Goal: Information Seeking & Learning: Learn about a topic

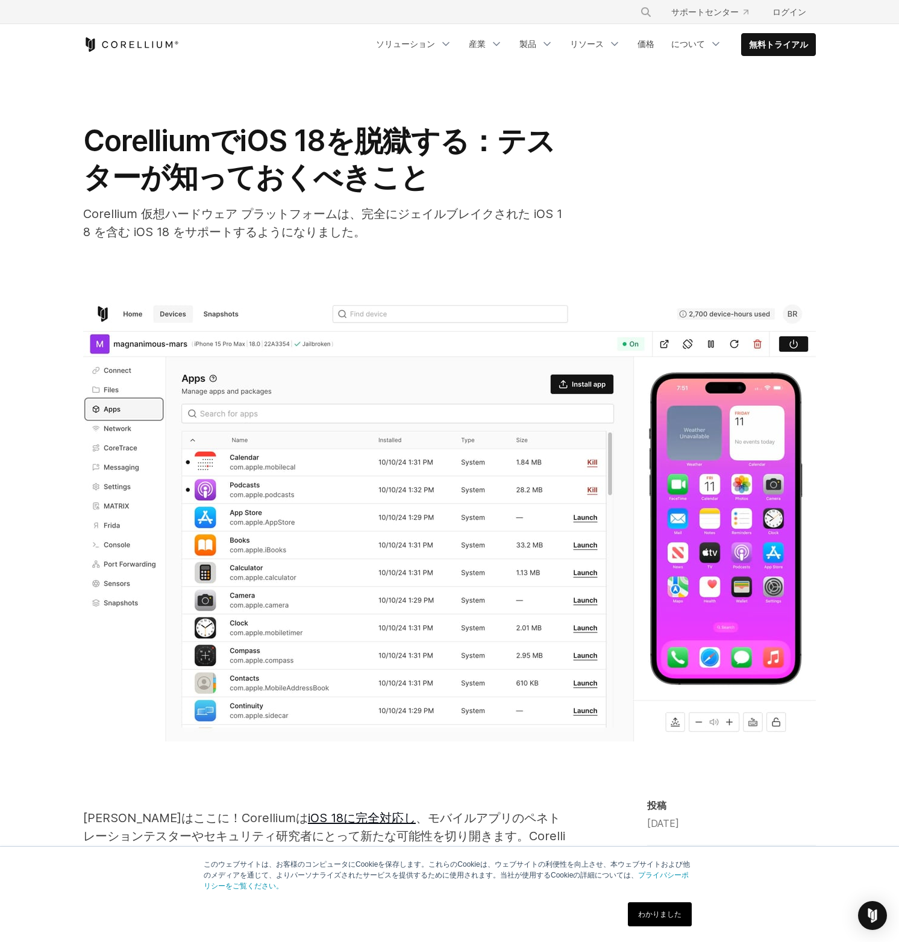
click at [79, 157] on div "CorelliumでiOS 18を脱獄する：テスターが知っておくべきこと Corellium 仮想ハードウェア プラットフォームは、完全にジェイルブレイクされ…" at bounding box center [449, 432] width 771 height 734
click at [78, 157] on div "CorelliumでiOS 18を脱獄する：テスターが知っておくべきこと Corellium 仮想ハードウェア プラットフォームは、完全にジェイルブレイクされ…" at bounding box center [449, 432] width 771 height 734
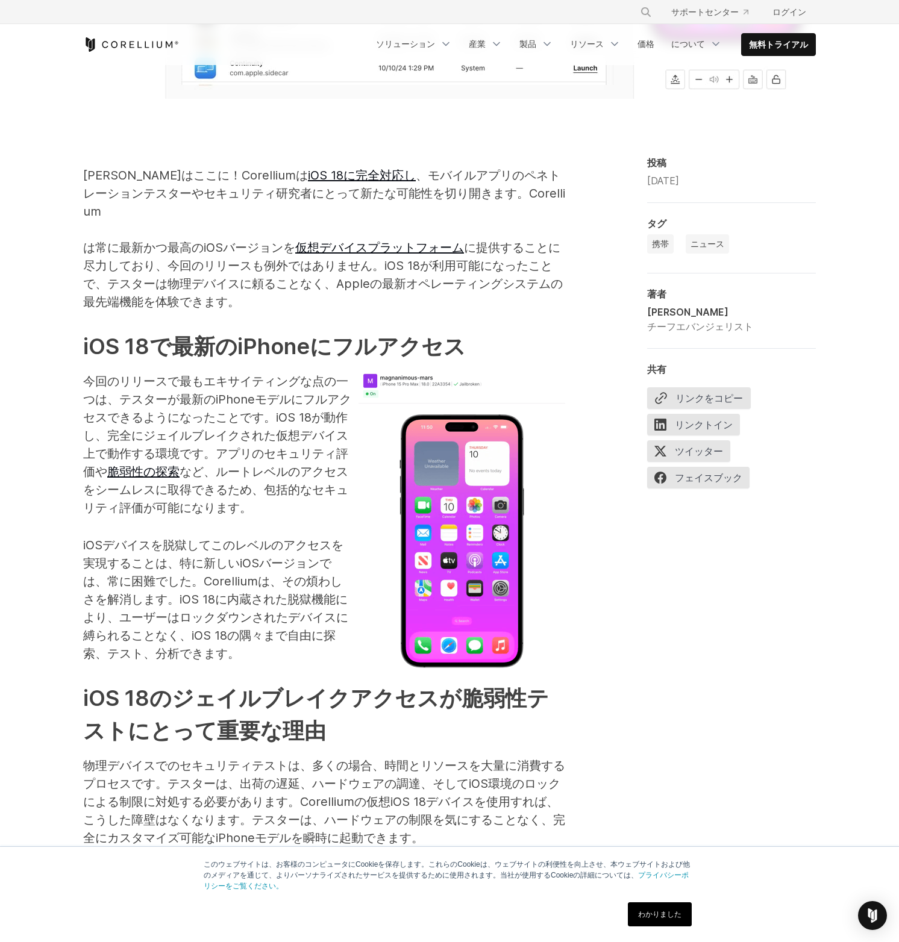
scroll to position [640, 0]
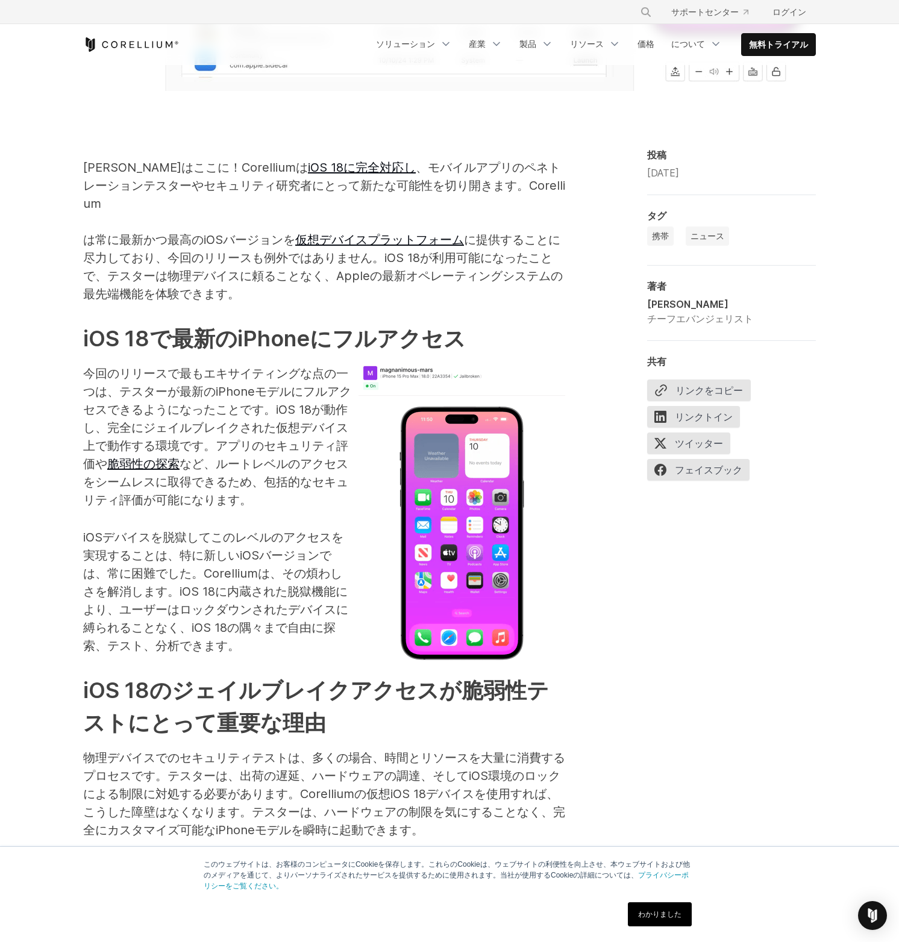
scroll to position [652, 0]
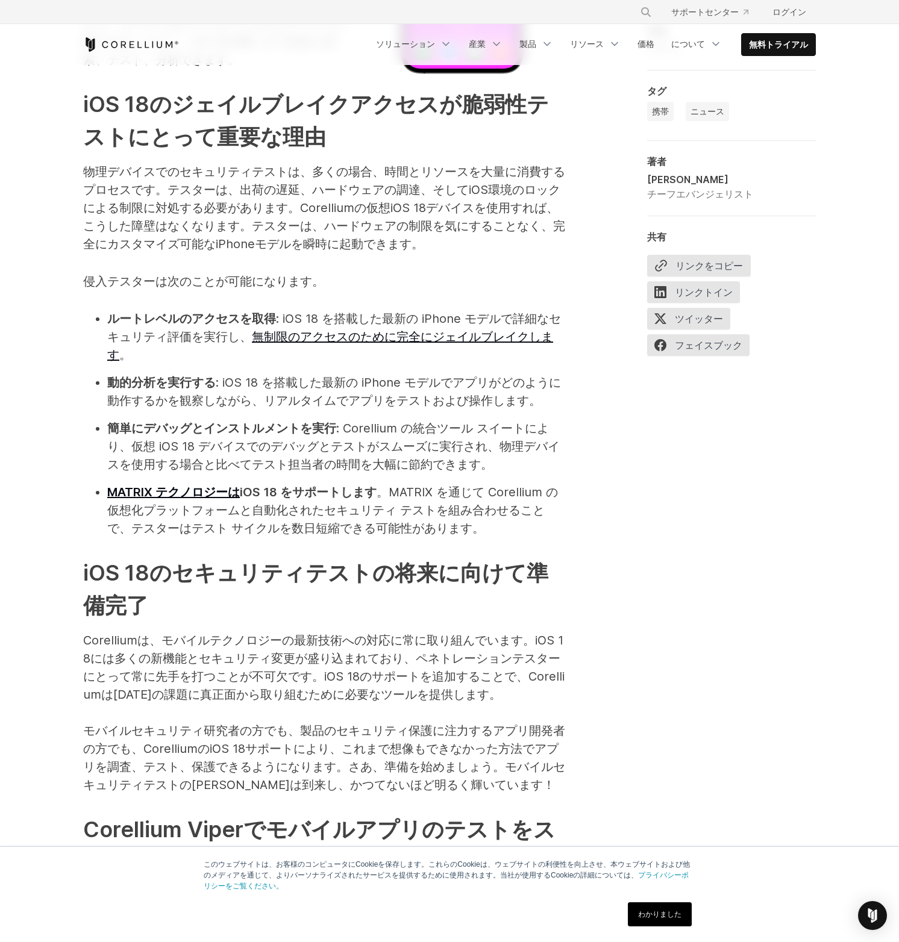
scroll to position [1241, 0]
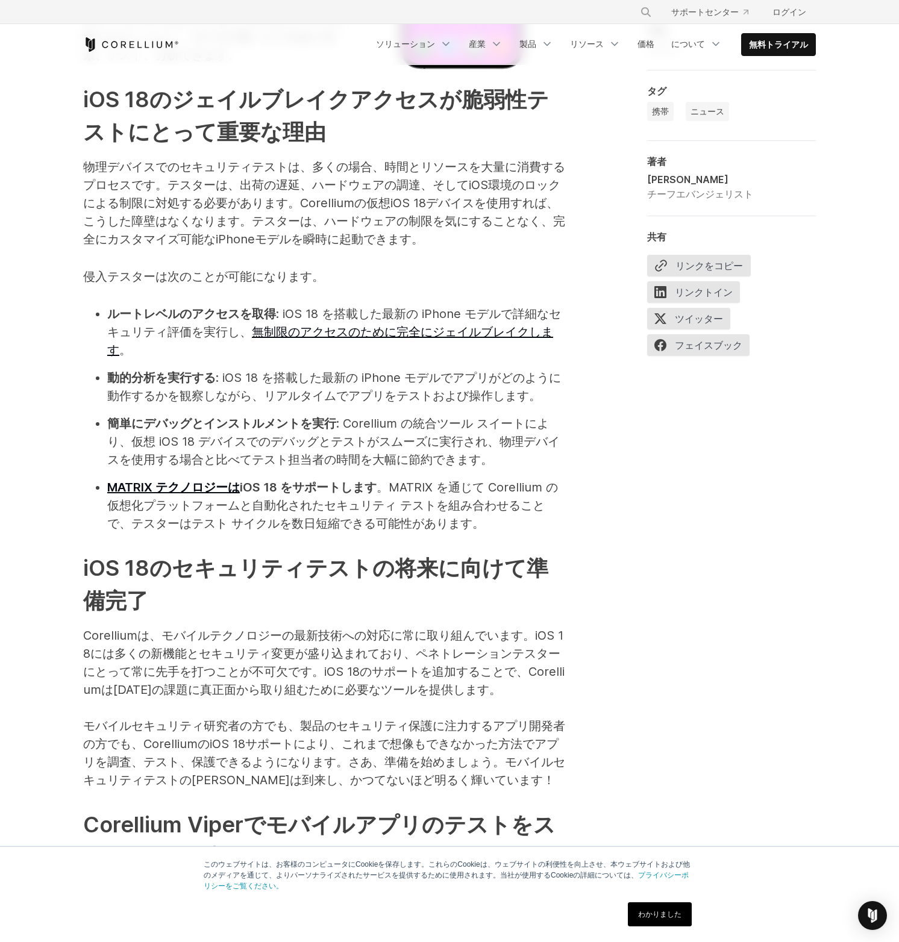
click at [72, 183] on div "未来はここに！Corelliumは iOS 18に完全対応し 、モバイルアプリのペネトレーションテスターやセキュリティ研究者にとって新たな可能性を切り開きます…" at bounding box center [449, 441] width 771 height 1767
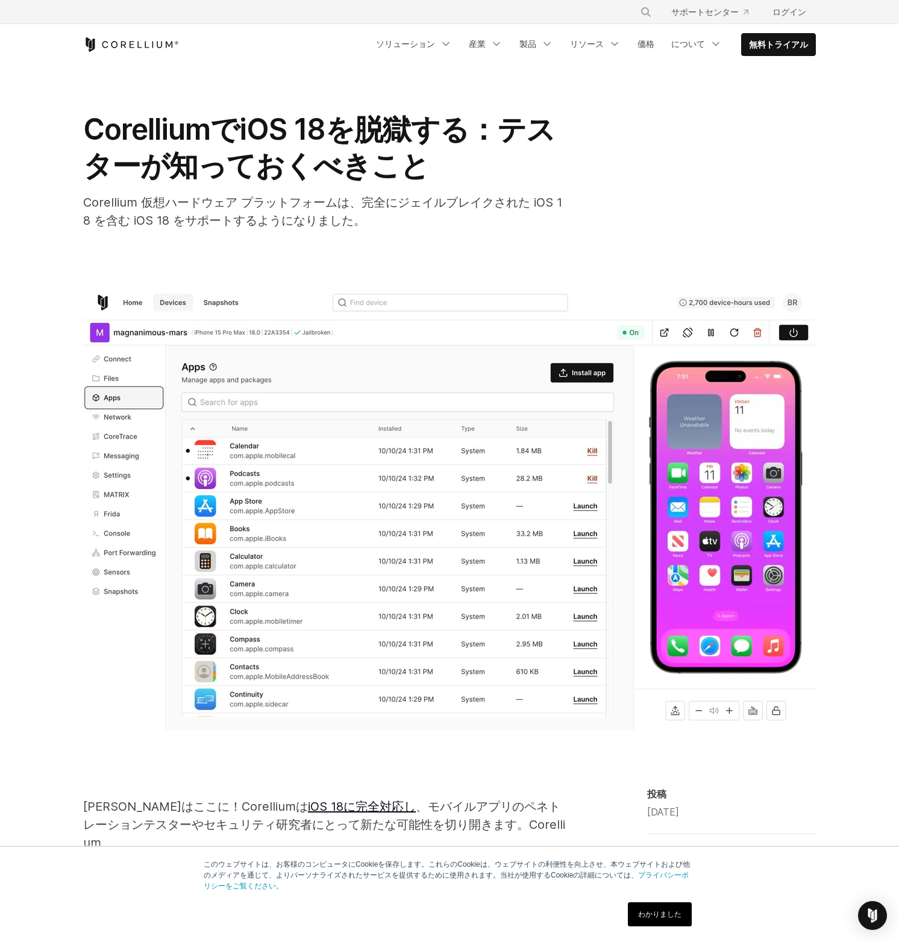
scroll to position [0, 0]
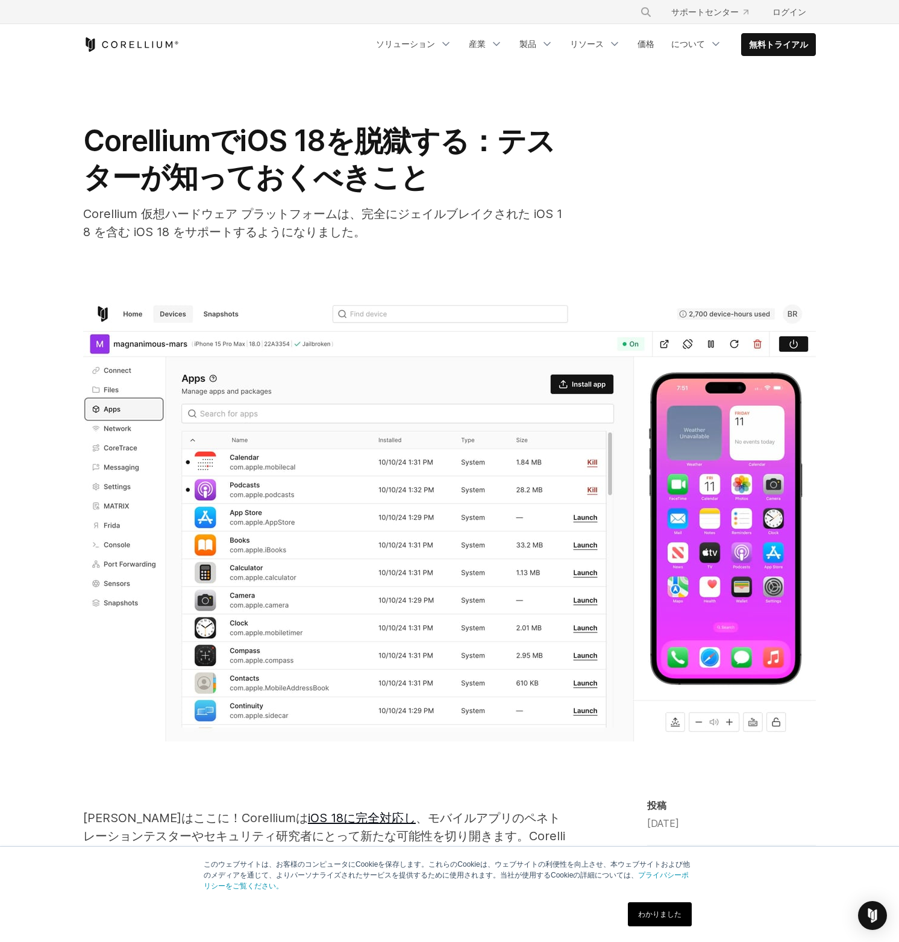
click at [141, 42] on icon "コレリウムホーム" at bounding box center [131, 44] width 96 height 14
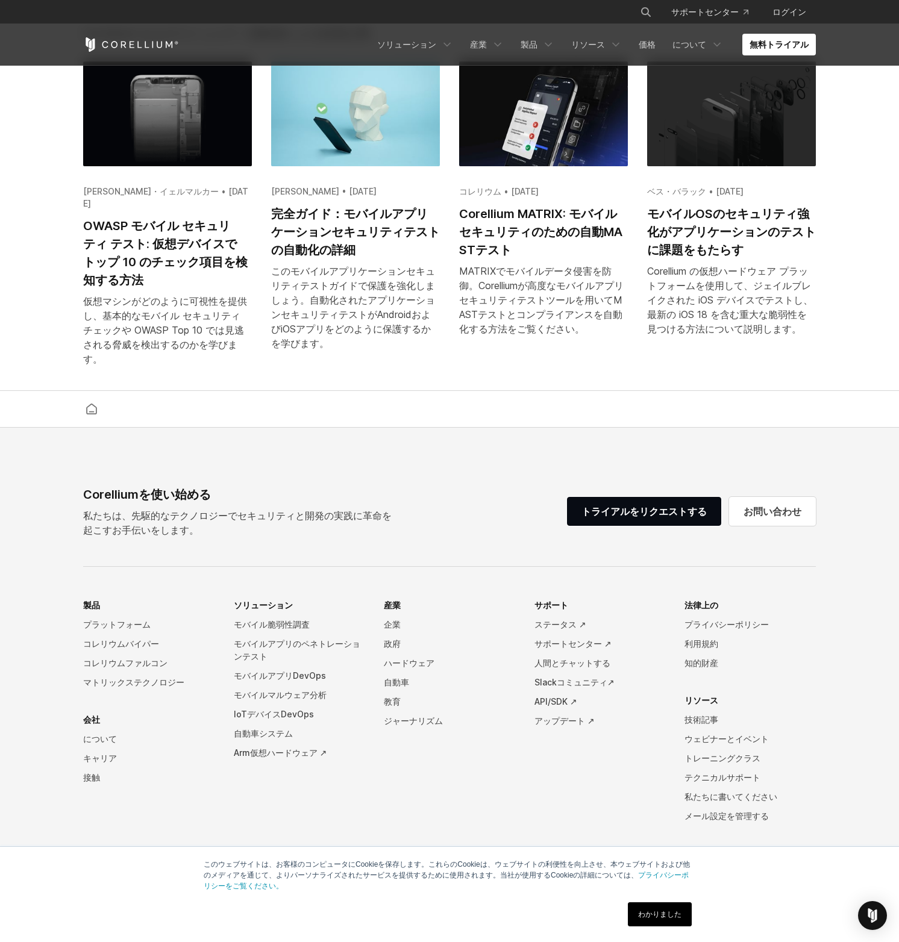
scroll to position [2791, 0]
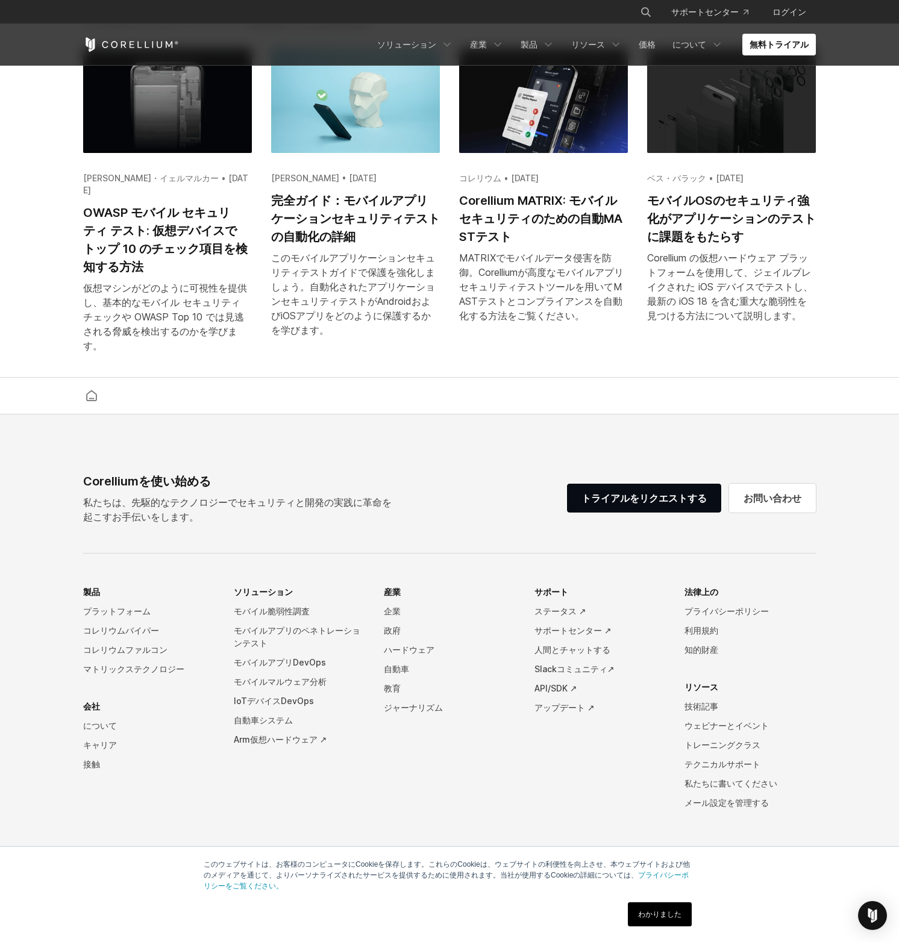
click at [113, 483] on font "Corelliumを使い始める" at bounding box center [147, 481] width 128 height 14
copy font "Corellium"
click at [342, 265] on div "このモバイルアプリケーションセキュリティテストガイドで保護を強化しましょう。自動化されたアプリケーションセキュリティテストがAndroidおよびiOSアプリを…" at bounding box center [355, 294] width 169 height 87
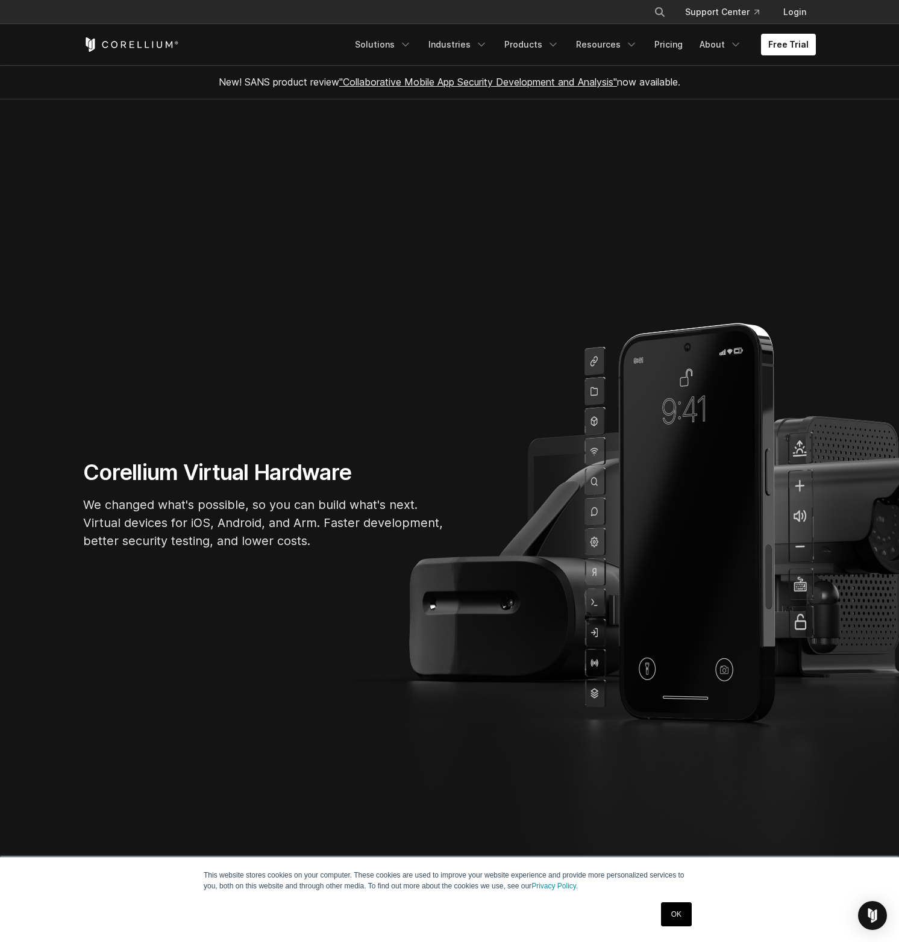
click at [285, 81] on span "New! SANS product review "Collaborative Mobile App Security Development and Ana…" at bounding box center [449, 82] width 461 height 12
click at [405, 44] on link "Solutions" at bounding box center [383, 45] width 71 height 22
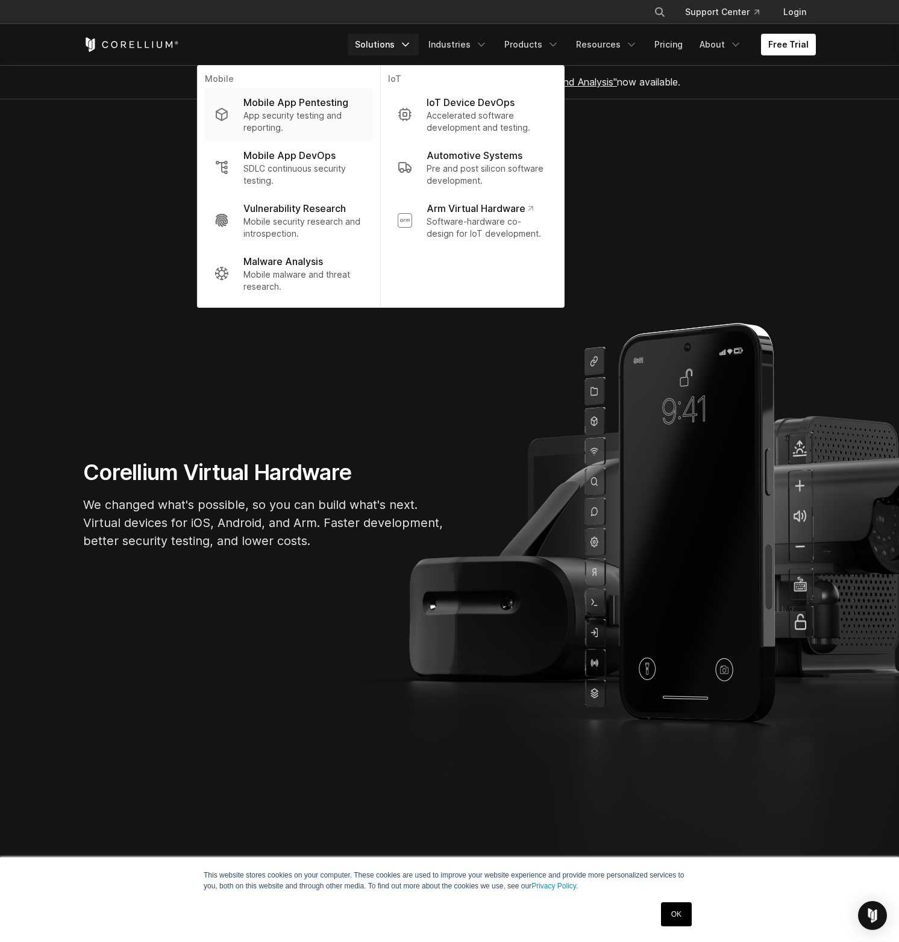
click at [323, 116] on p "App security testing and reporting." at bounding box center [303, 122] width 120 height 24
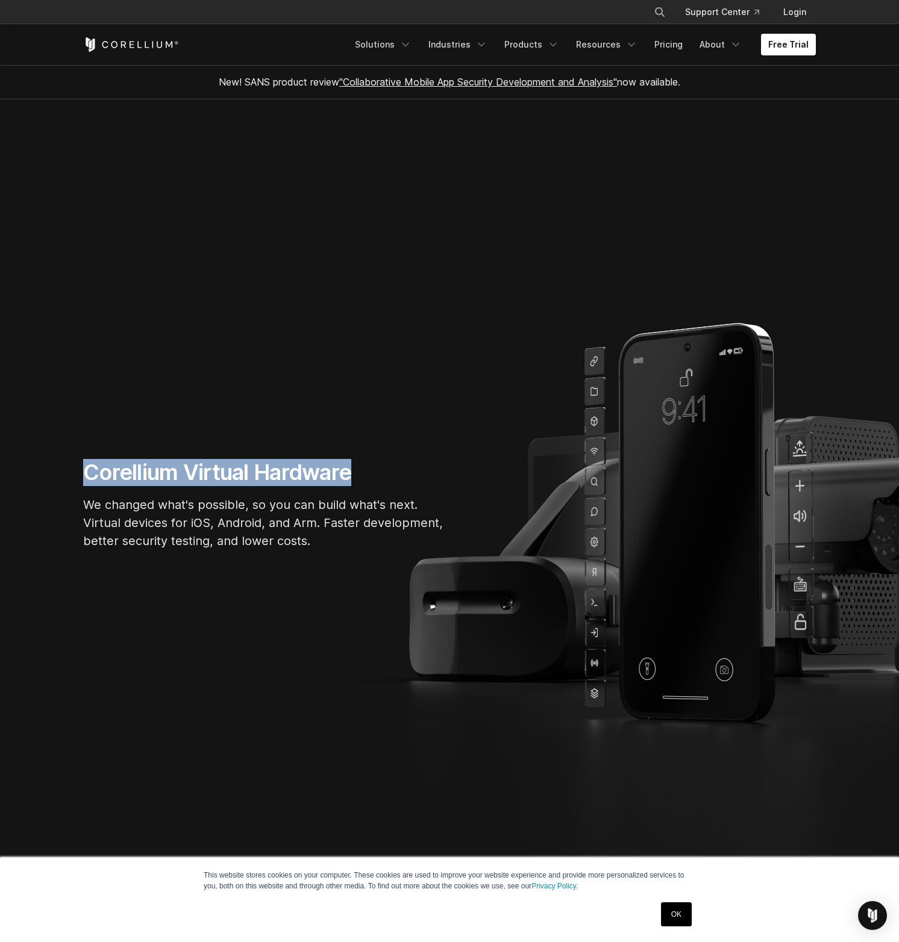
drag, startPoint x: 370, startPoint y: 485, endPoint x: 35, endPoint y: 466, distance: 336.0
click at [35, 466] on section "Corellium Virtual Hardware We changed what's possible, so you can build what's …" at bounding box center [449, 509] width 899 height 820
copy h1 "Corellium Virtual Hardware"
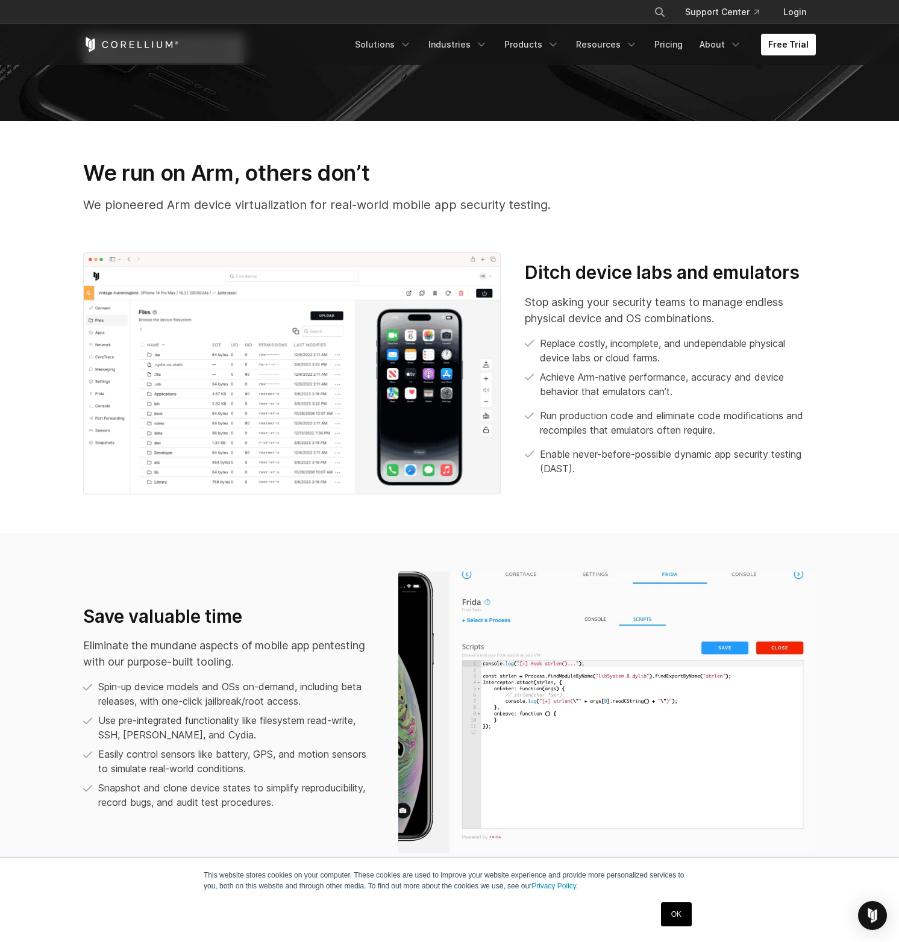
scroll to position [775, 0]
click at [51, 333] on section "We run on Arm, others don’t We pioneered Arm device virtualization for real-wor…" at bounding box center [449, 326] width 899 height 412
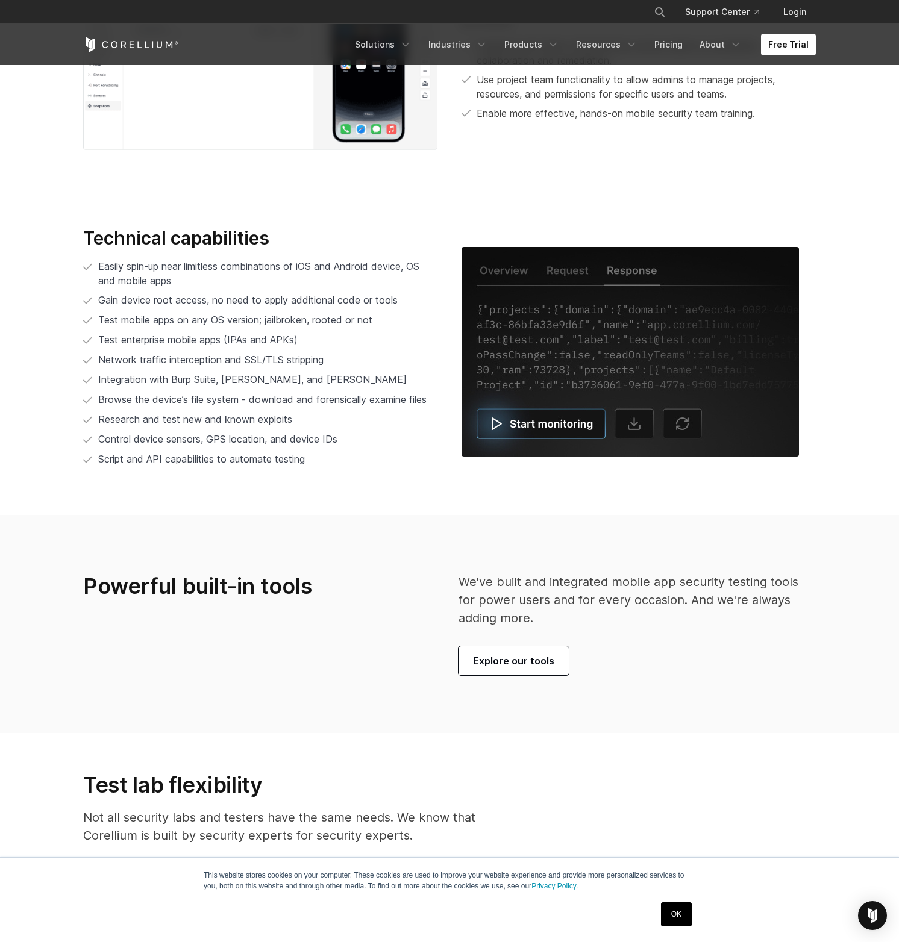
scroll to position [2747, 0]
click at [51, 333] on section "Technical capabilities Easily spin-up near limitless combinations of iOS and An…" at bounding box center [449, 351] width 899 height 327
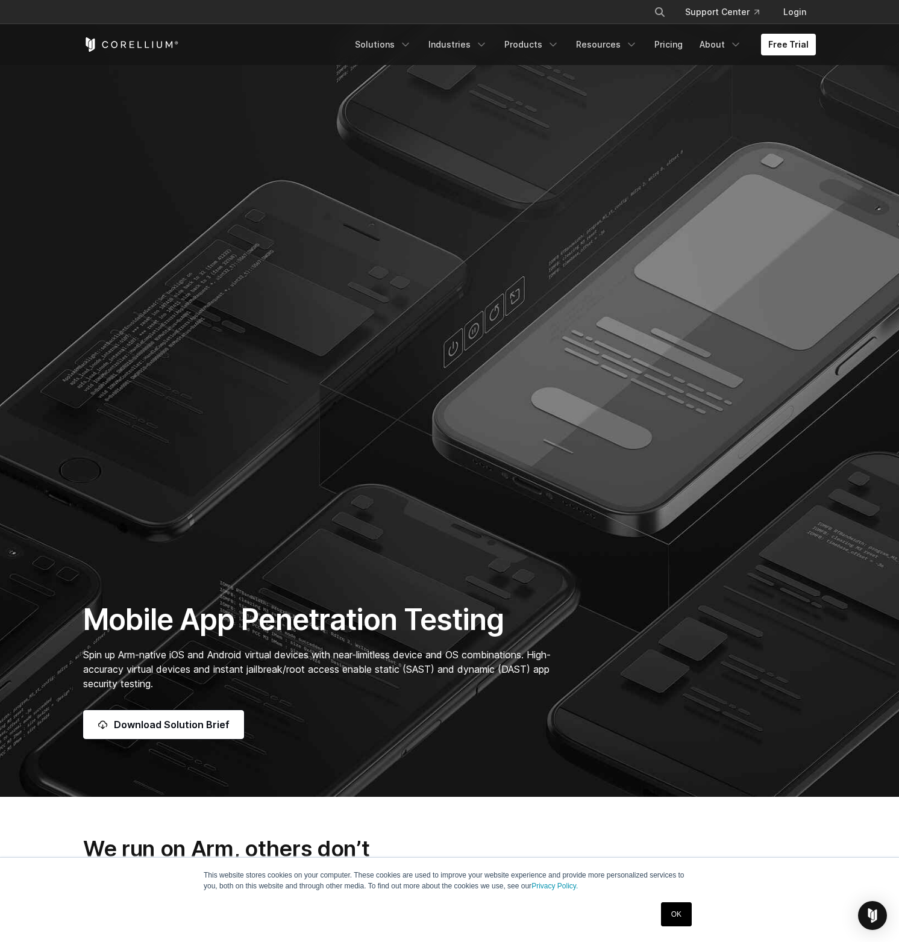
scroll to position [0, 0]
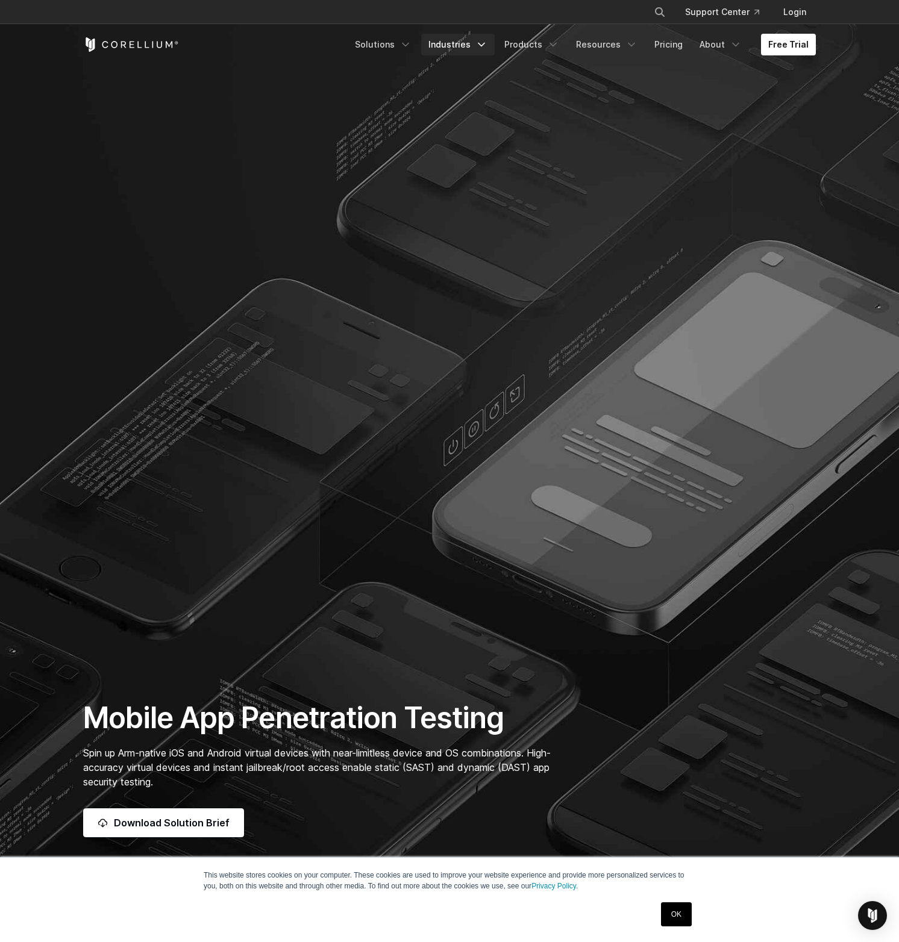
click at [479, 42] on link "Industries" at bounding box center [457, 45] width 73 height 22
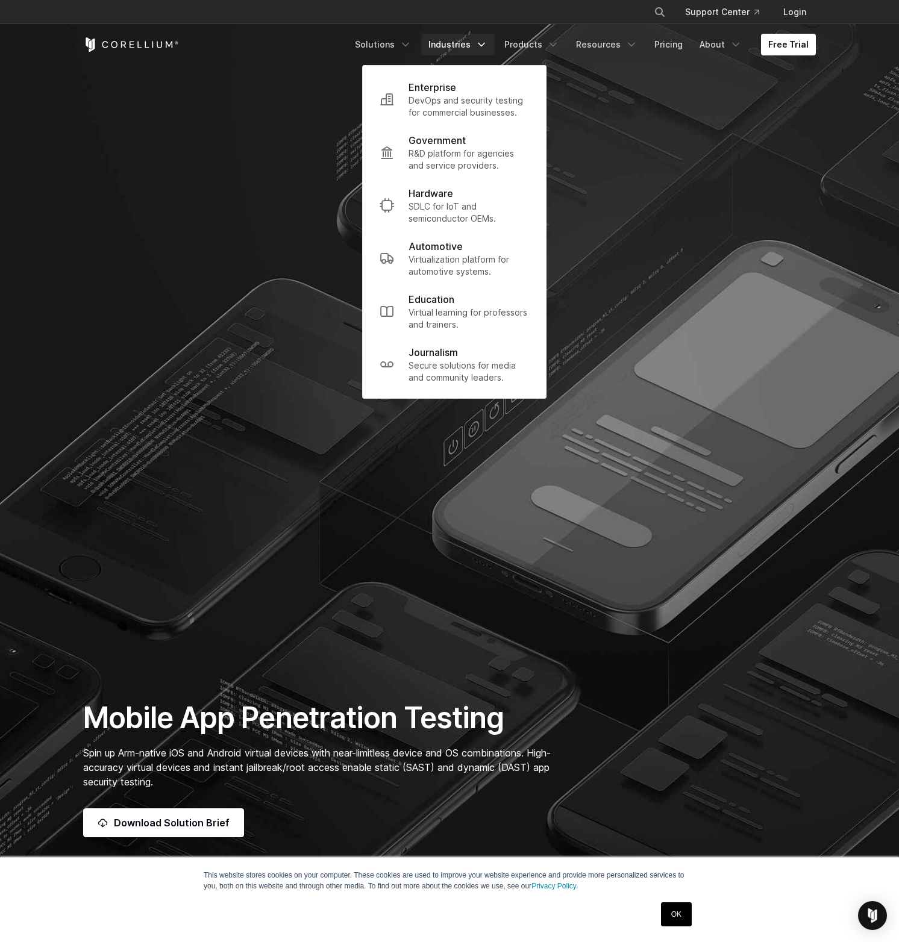
click at [643, 155] on section "Mobile App Penetration Testing Spin up Arm-native iOS and Android virtual devic…" at bounding box center [449, 447] width 899 height 895
